Goal: Information Seeking & Learning: Learn about a topic

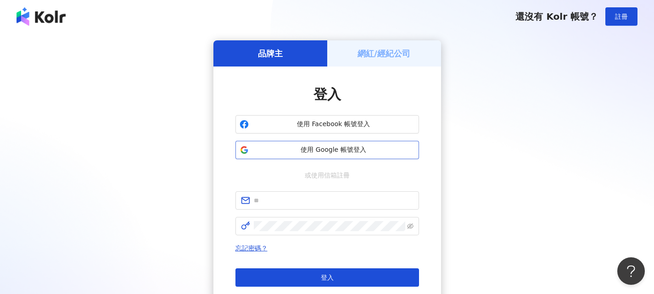
click at [357, 156] on button "使用 Google 帳號登入" at bounding box center [326, 150] width 183 height 18
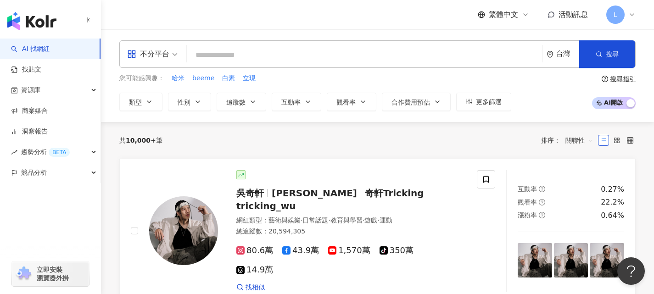
click at [238, 50] on input "search" at bounding box center [364, 54] width 348 height 17
click at [301, 55] on input "search" at bounding box center [364, 54] width 348 height 17
click at [631, 12] on icon at bounding box center [631, 14] width 7 height 7
click at [344, 55] on input "search" at bounding box center [364, 54] width 348 height 17
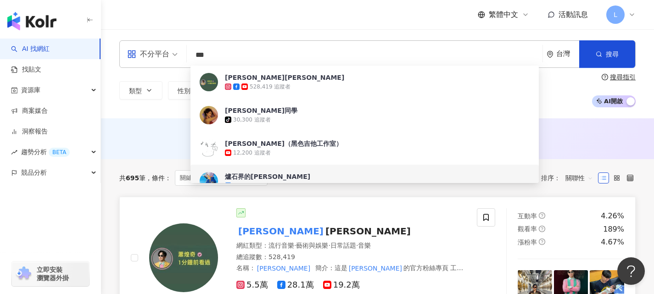
type input "***"
click at [411, 208] on link "蕭煌奇 Ricky Hsiao 網紅類型 ： 流行音樂 · 藝術與娛樂 · 日常話題 · 音樂 總追蹤數 ： 528,419 名稱 ： 蕭煌奇 簡介 ： 這是…" at bounding box center [377, 258] width 516 height 122
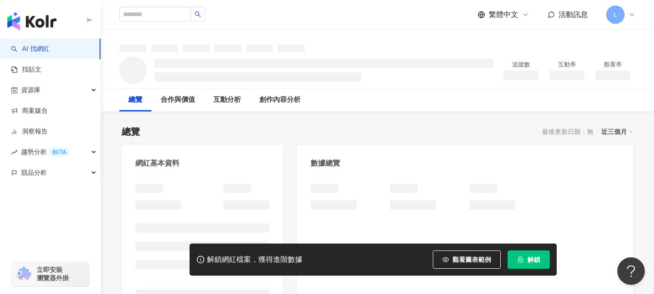
click at [532, 258] on span "解鎖" at bounding box center [533, 259] width 13 height 7
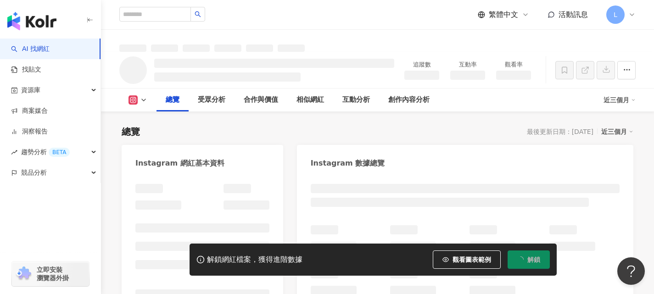
scroll to position [56, 0]
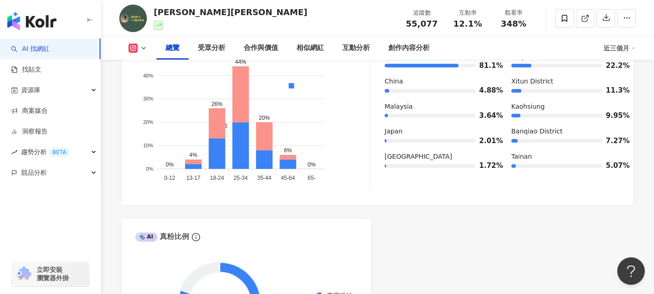
scroll to position [698, 0]
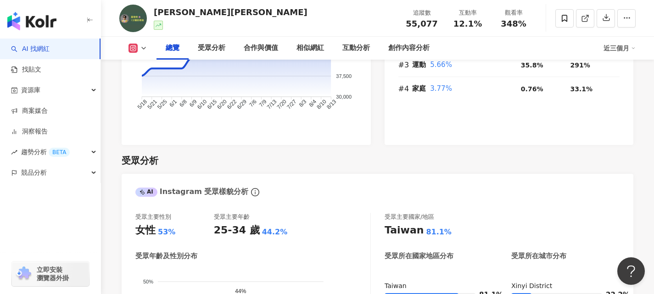
click at [521, 160] on div "受眾分析" at bounding box center [377, 160] width 511 height 13
